Goal: Task Accomplishment & Management: Manage account settings

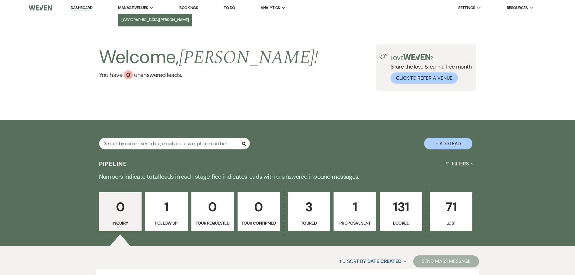
click at [144, 21] on li "[GEOGRAPHIC_DATA][PERSON_NAME]" at bounding box center [155, 20] width 68 height 6
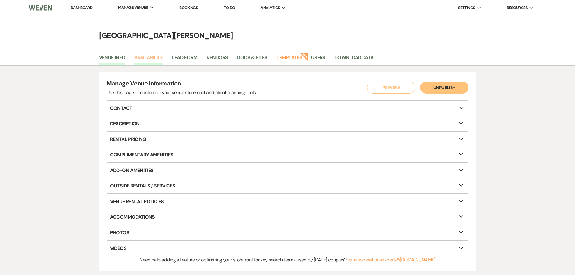
click at [155, 58] on link "Availability" at bounding box center [148, 59] width 28 height 11
select select "3"
select select "2026"
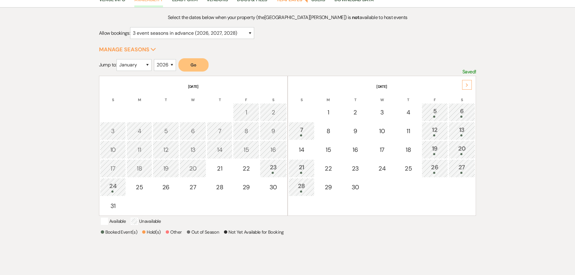
scroll to position [60, 0]
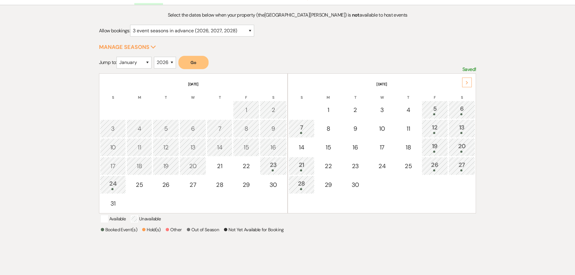
click at [460, 110] on div "6" at bounding box center [462, 109] width 20 height 11
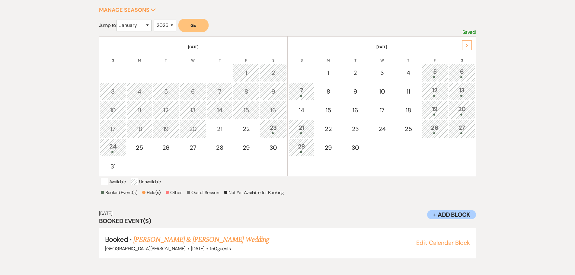
scroll to position [101, 0]
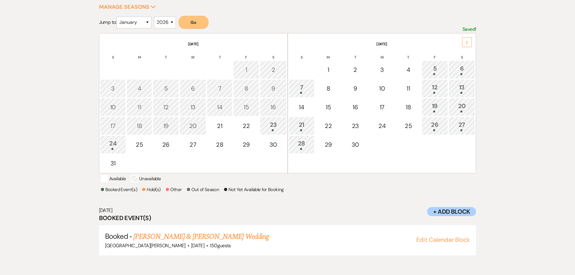
click at [296, 93] on div at bounding box center [302, 93] width 20 height 2
click at [296, 103] on div "14" at bounding box center [302, 107] width 20 height 9
select select "other"
select select "false"
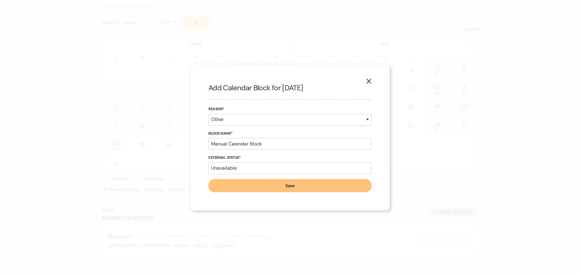
click at [369, 80] on icon "X" at bounding box center [368, 80] width 5 height 5
